Goal: Find contact information: Find contact information

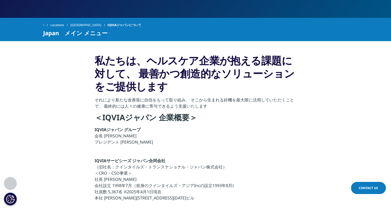
scroll to position [113, 0]
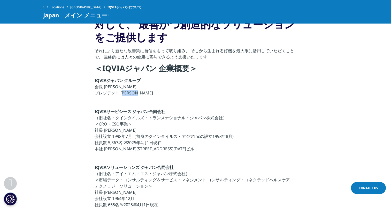
drag, startPoint x: 121, startPoint y: 92, endPoint x: 144, endPoint y: 93, distance: 22.8
click at [144, 93] on p "IQVIAジャパン グループ 会長 湊 方彦 プレジデント 宇賀神 史彦" at bounding box center [196, 88] width 202 height 22
drag, startPoint x: 144, startPoint y: 93, endPoint x: 137, endPoint y: 93, distance: 7.0
copy p "宇賀神 史彦"
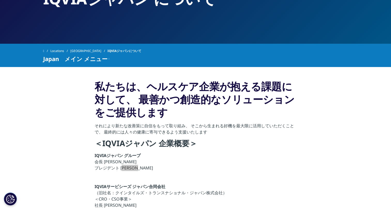
scroll to position [87, 0]
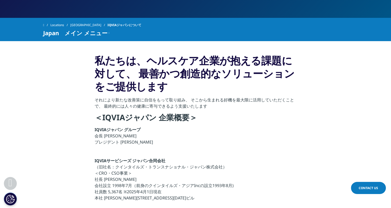
click at [119, 172] on p "IQVIAサービシーズ ジャパン合同会社 （旧社名：クインタイルズ・トランスナショナル・ジャパン株式会社） ＜CRO・CSO事業＞ 社長 宇賀神 史彦 会社設…" at bounding box center [196, 180] width 202 height 47
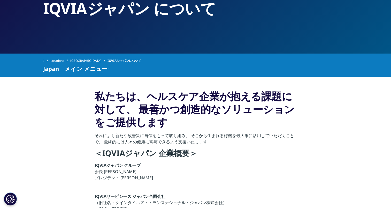
scroll to position [0, 0]
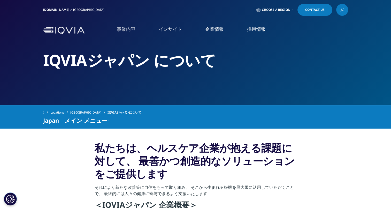
click at [217, 28] on link "企業情報" at bounding box center [214, 29] width 19 height 6
click at [13, 65] on link "概要" at bounding box center [72, 65] width 128 height 6
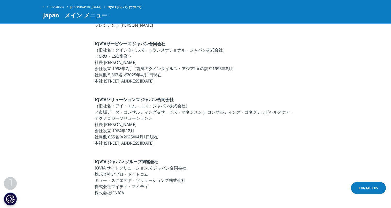
scroll to position [129, 0]
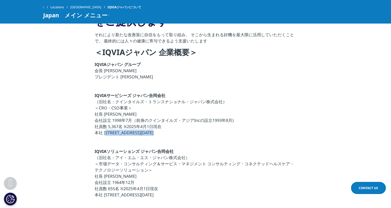
drag, startPoint x: 104, startPoint y: 131, endPoint x: 174, endPoint y: 136, distance: 69.4
click at [174, 136] on p "IQVIAサービシーズ ジャパン合同会社 （旧社名：クインタイルズ・トランスナショナル・ジャパン株式会社） ＜CRO・CSO事業＞ 社長 [PERSON_NA…" at bounding box center [196, 115] width 202 height 47
drag, startPoint x: 174, startPoint y: 136, endPoint x: 167, endPoint y: 132, distance: 7.4
copy p "東京都港区高輪4-10-18 京急第1ビル"
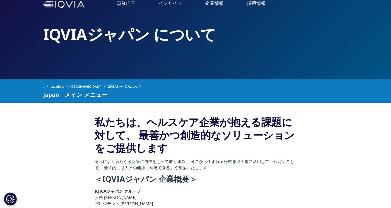
scroll to position [0, 0]
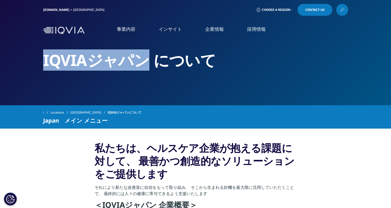
drag, startPoint x: 45, startPoint y: 60, endPoint x: 145, endPoint y: 65, distance: 99.9
click at [145, 65] on h2 "IQVIAジャパン について" at bounding box center [195, 59] width 305 height 19
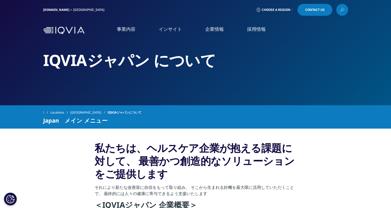
click at [221, 29] on link "企業情報" at bounding box center [214, 29] width 19 height 6
click at [123, 30] on link "事業内容" at bounding box center [126, 29] width 19 height 6
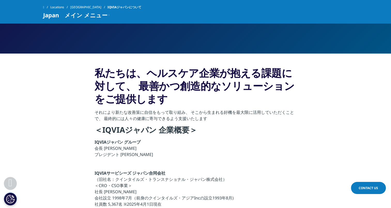
scroll to position [155, 0]
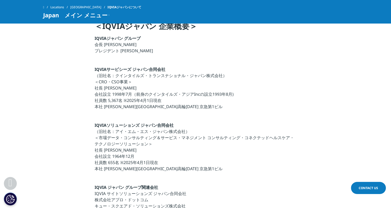
click at [305, 109] on section "私たちは、ヘルスケア企業が抱える課題に対して、 最善かつ創造的なソリューションをご提供します それにより新たな改善策に自信をもって取り組み、 そこから生まれる…" at bounding box center [195, 130] width 391 height 361
click at [145, 69] on strong "IQVIAサービシーズ ジャパン合同会社" at bounding box center [130, 69] width 71 height 6
drag, startPoint x: 94, startPoint y: 67, endPoint x: 169, endPoint y: 69, distance: 75.0
click at [169, 69] on section "私たちは、ヘルスケア企業が抱える課題に対して、 最善かつ創造的なソリューションをご提供します それにより新たな改善策に自信をもって取り組み、 そこから生まれる…" at bounding box center [195, 130] width 391 height 361
drag, startPoint x: 169, startPoint y: 69, endPoint x: 151, endPoint y: 68, distance: 18.4
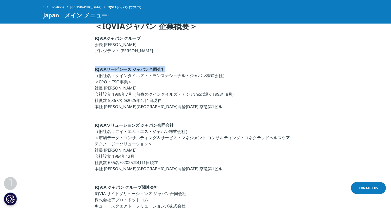
copy strong "IQVIAサービシーズ ジャパン合同会社"
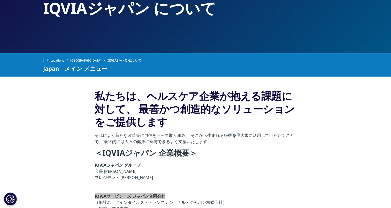
scroll to position [0, 0]
